Goal: Book appointment/travel/reservation

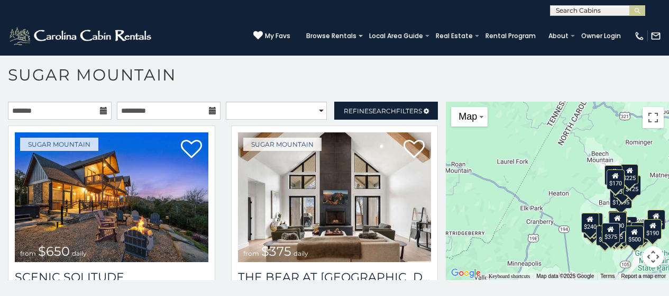
scroll to position [26, 0]
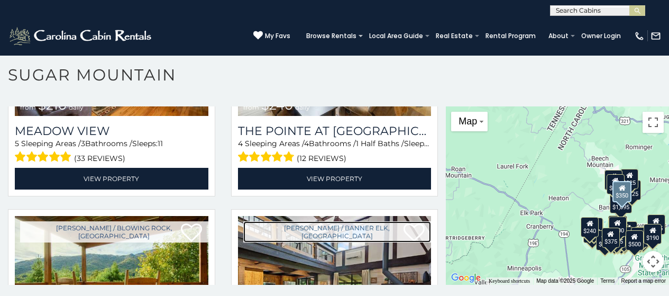
click at [267, 221] on link "[PERSON_NAME] / Banner Elk, [GEOGRAPHIC_DATA]" at bounding box center [337, 231] width 188 height 21
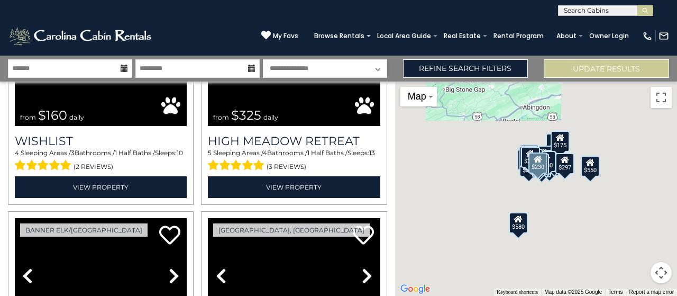
scroll to position [1786, 0]
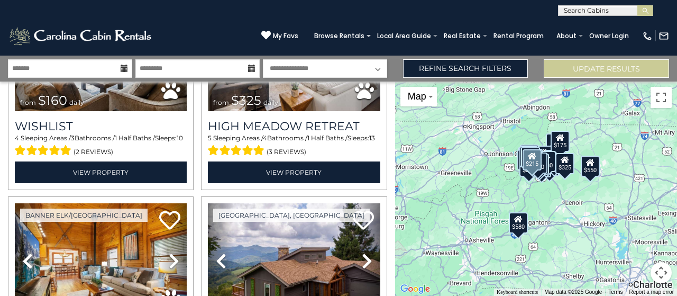
click at [208, 203] on link "Previous" at bounding box center [221, 260] width 26 height 115
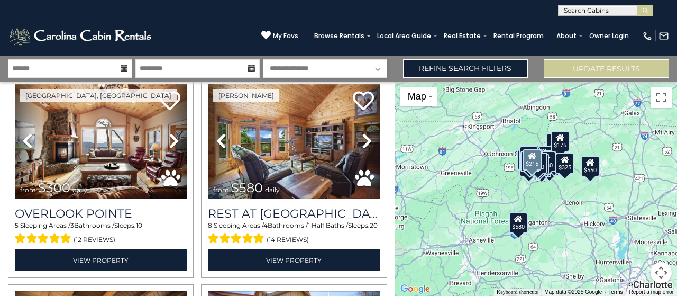
scroll to position [426, 0]
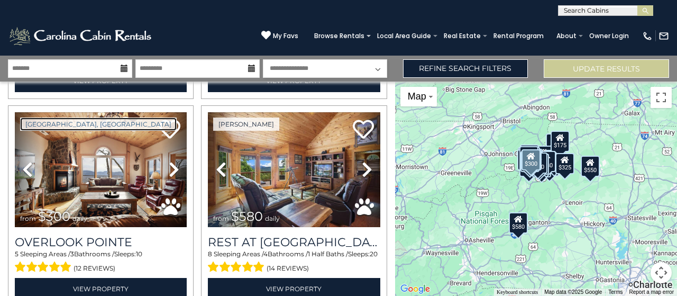
click at [99, 119] on link "[GEOGRAPHIC_DATA], [GEOGRAPHIC_DATA]" at bounding box center [98, 123] width 156 height 13
